Goal: Find specific page/section: Find specific page/section

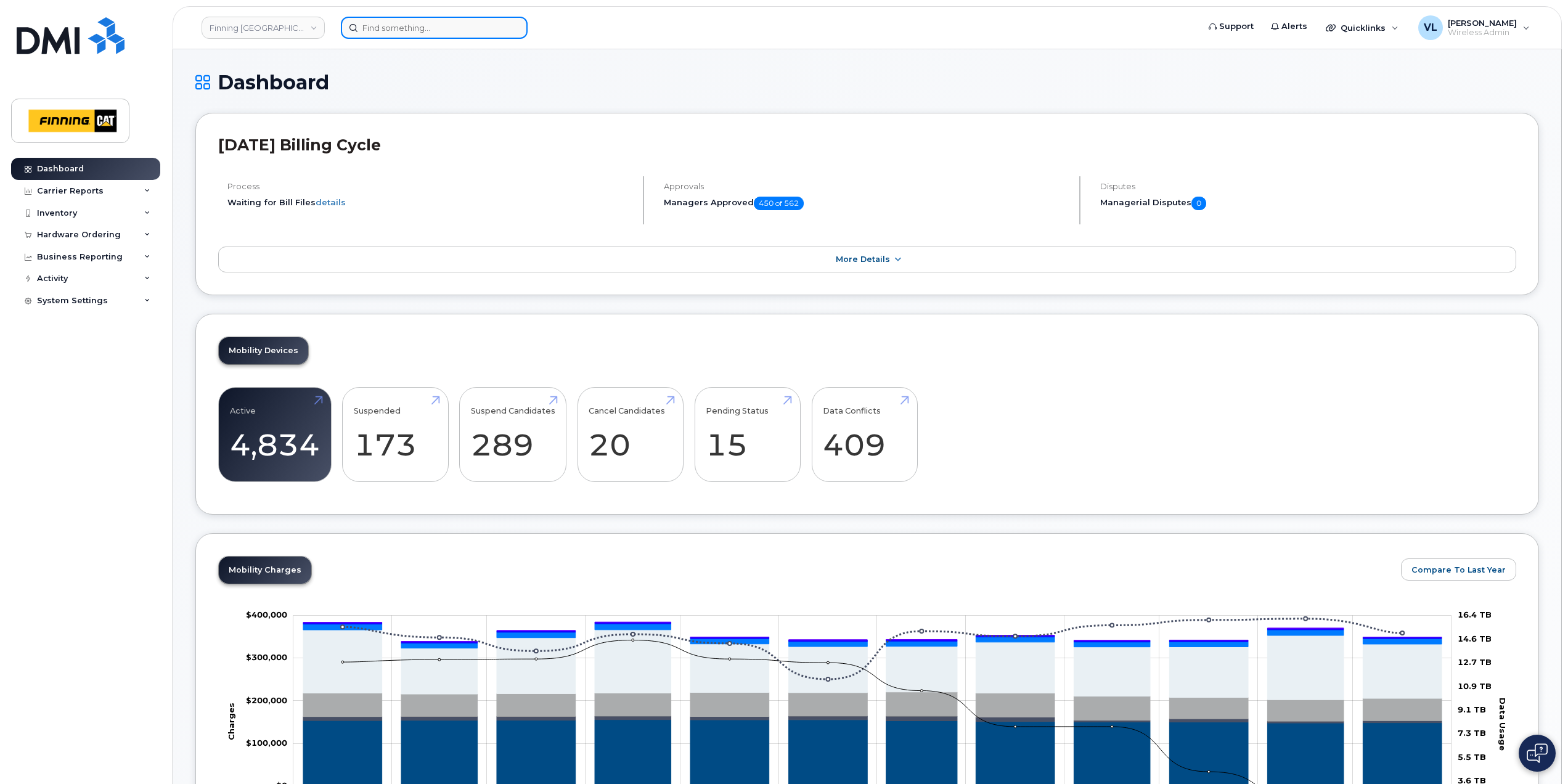
click at [356, 26] on input at bounding box center [434, 27] width 187 height 22
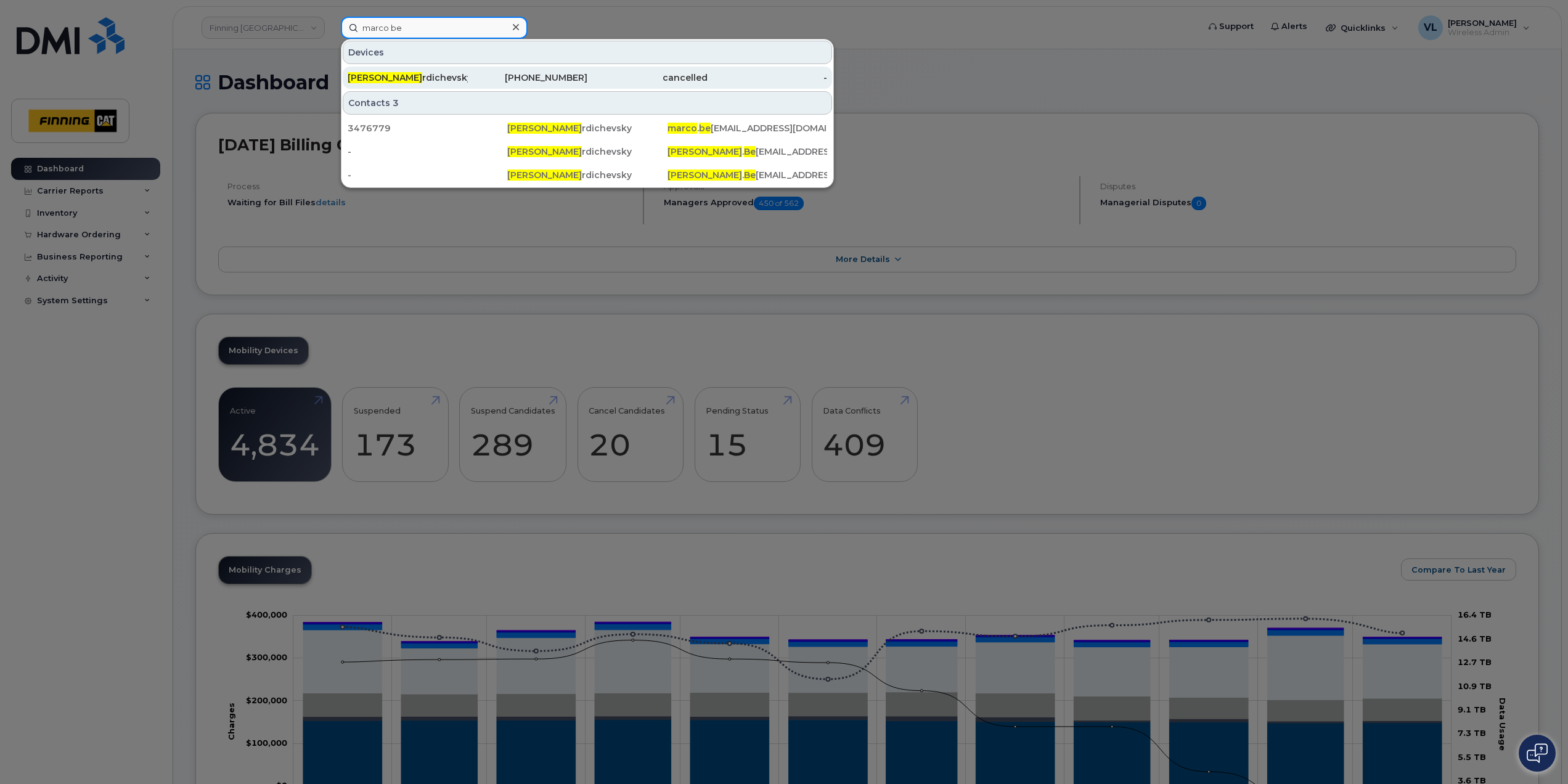
type input "marco be"
click at [436, 81] on div "[PERSON_NAME]" at bounding box center [408, 77] width 120 height 12
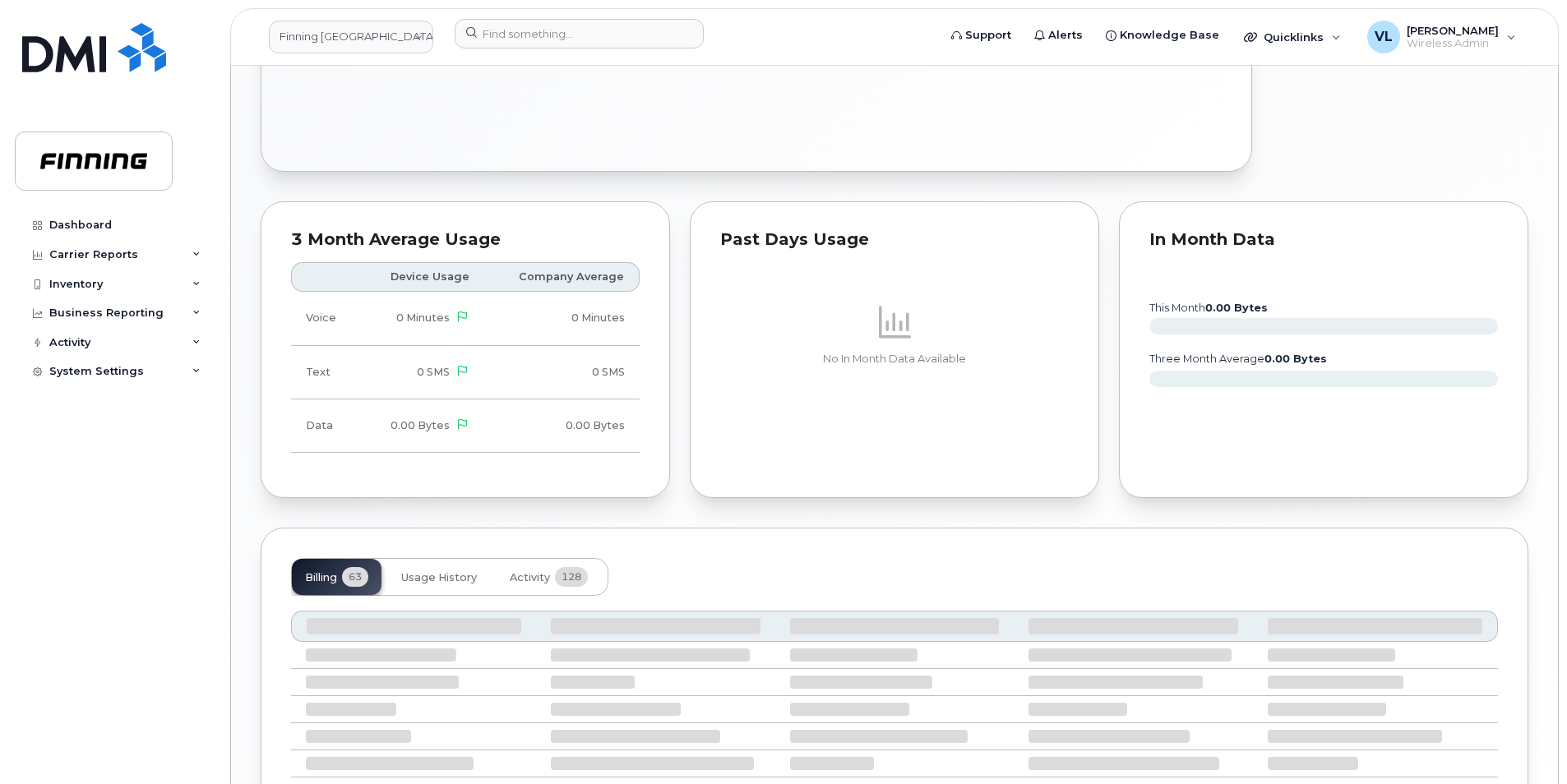
scroll to position [1093, 0]
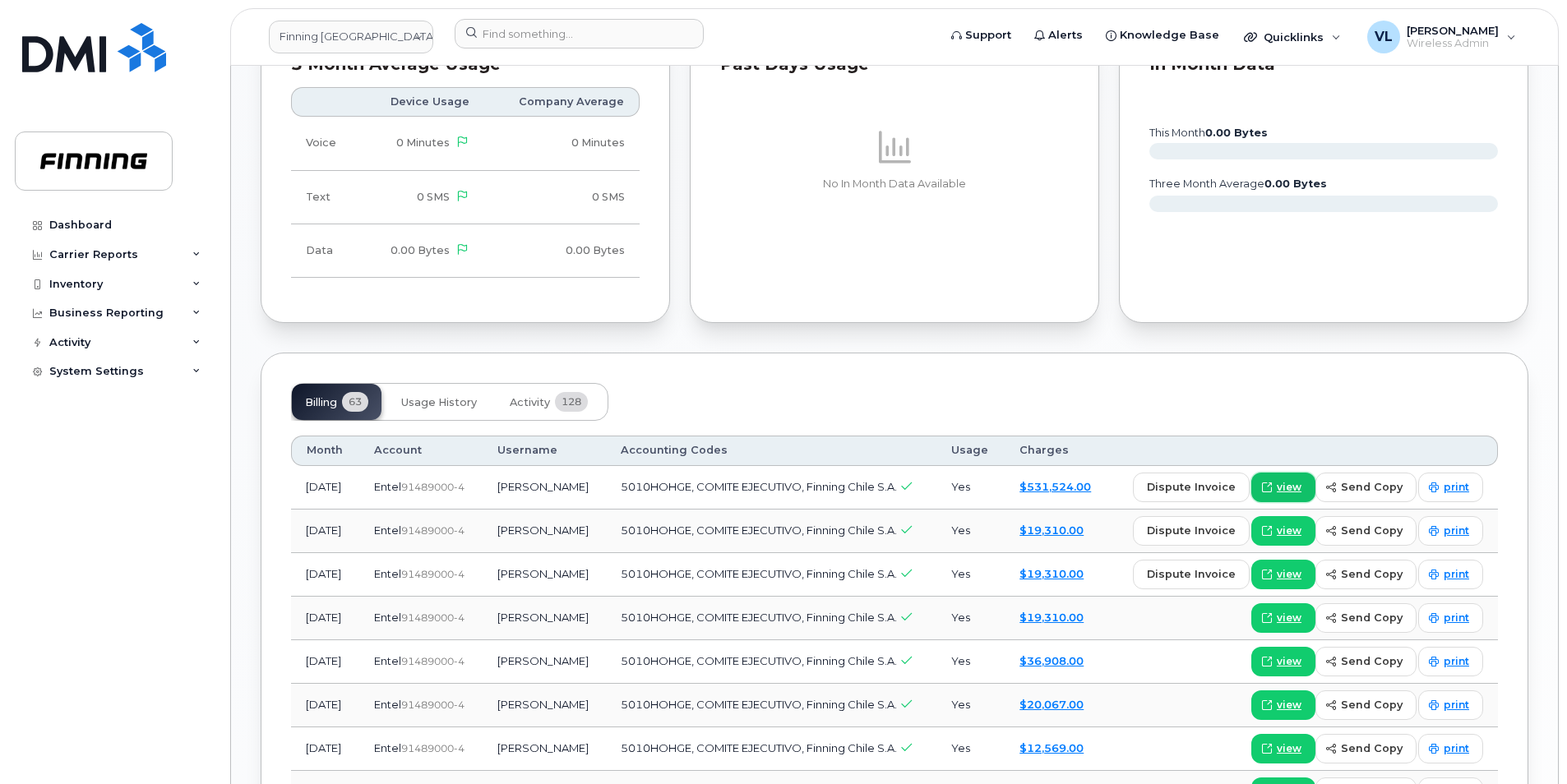
click at [1288, 489] on span "view" at bounding box center [1289, 488] width 25 height 15
